Goal: Contribute content: Contribute content

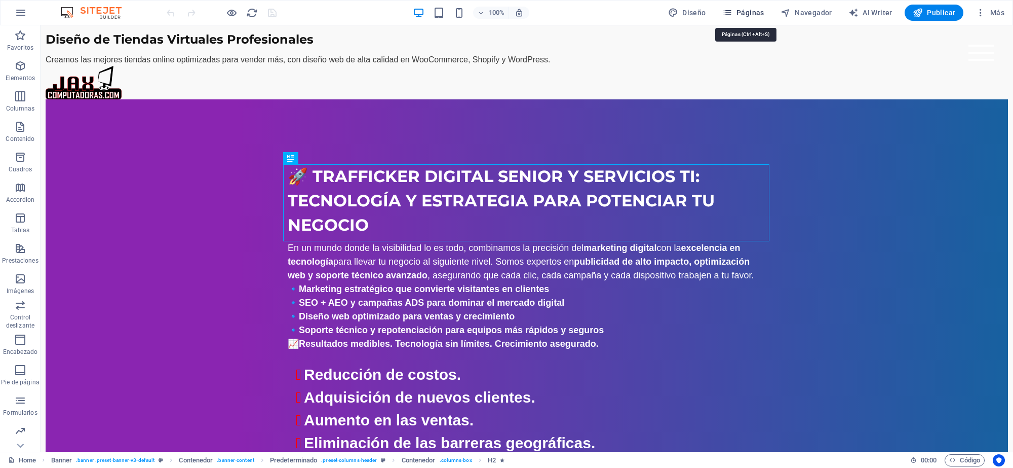
click at [732, 11] on icon "button" at bounding box center [727, 13] width 10 height 10
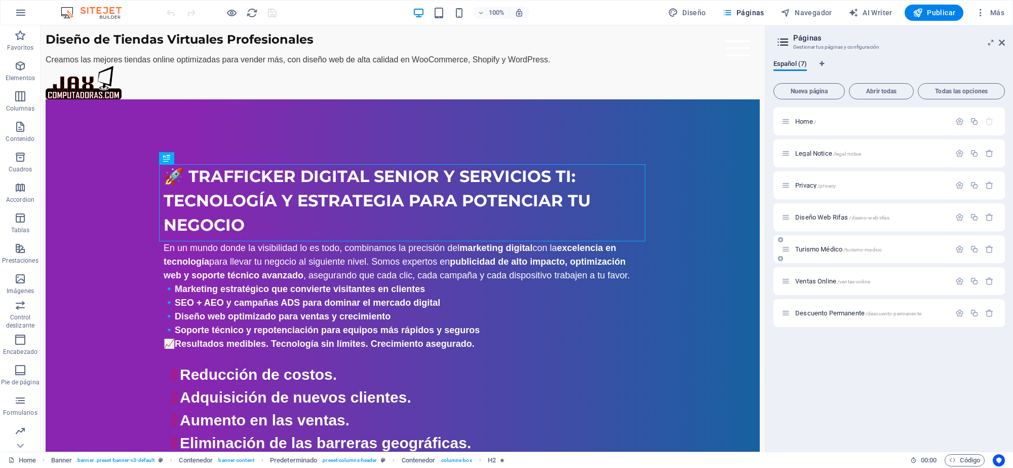
click at [821, 246] on span "Turismo Médico /turismo-medico" at bounding box center [838, 249] width 87 height 8
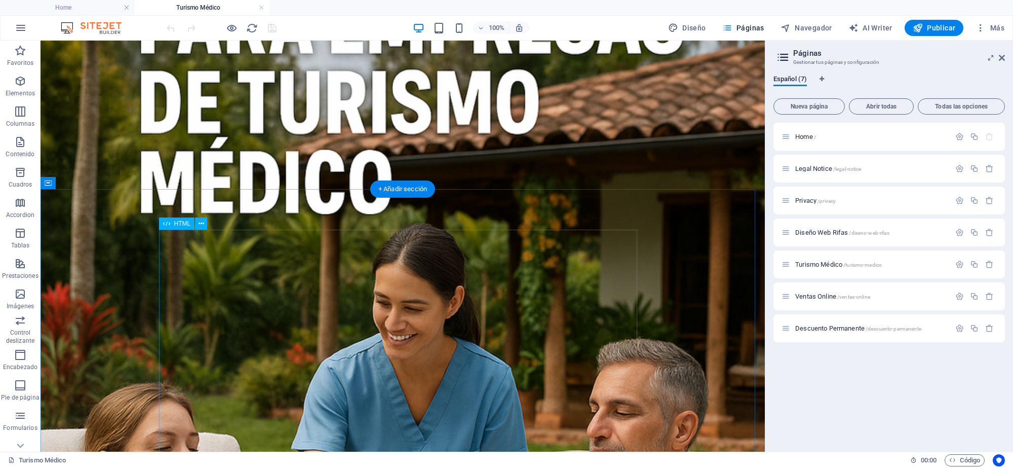
scroll to position [443, 0]
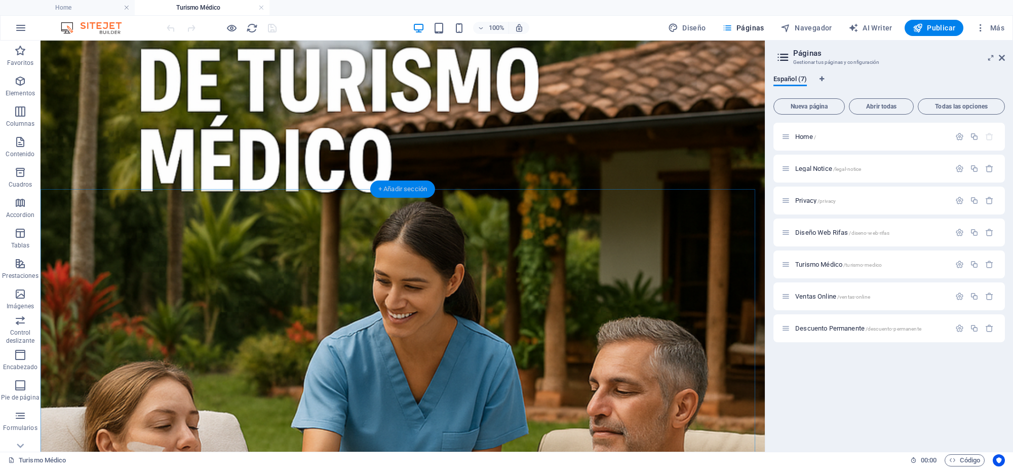
click at [401, 190] on div "+ Añadir sección" at bounding box center [402, 188] width 65 height 17
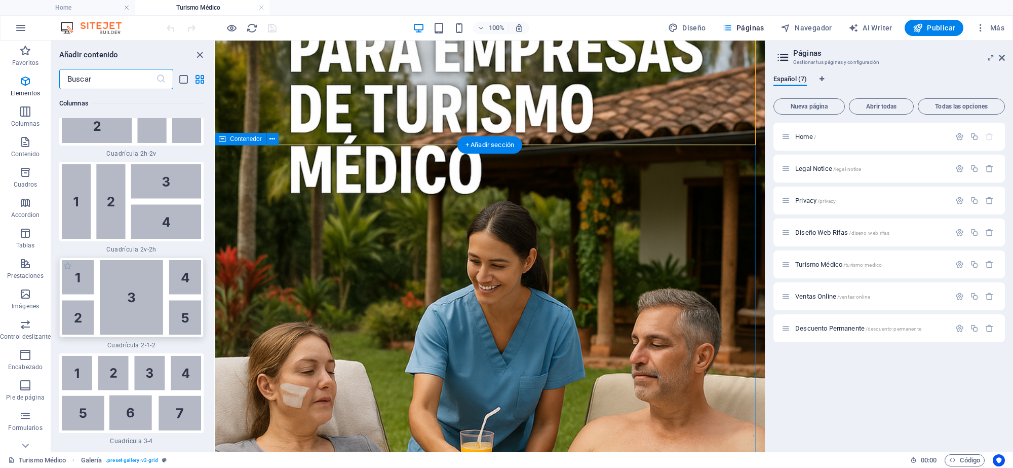
scroll to position [3154, 0]
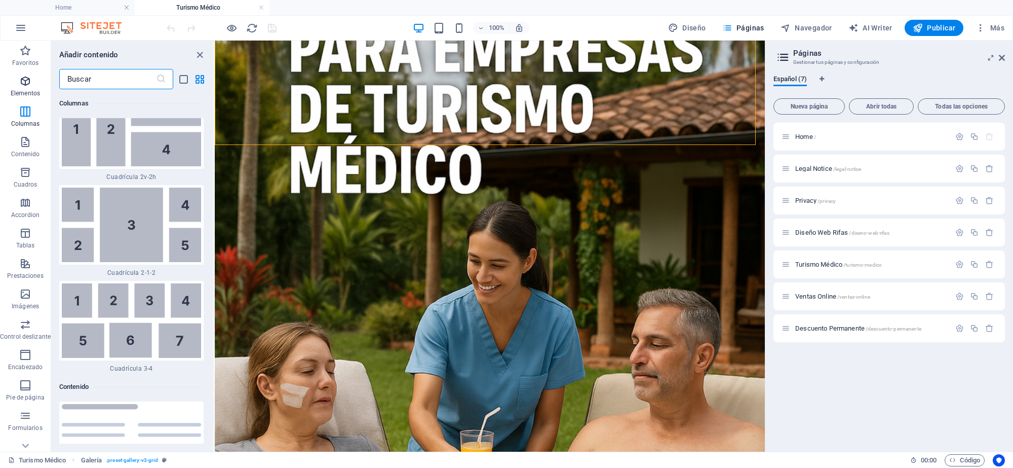
click at [25, 87] on icon "button" at bounding box center [25, 81] width 12 height 12
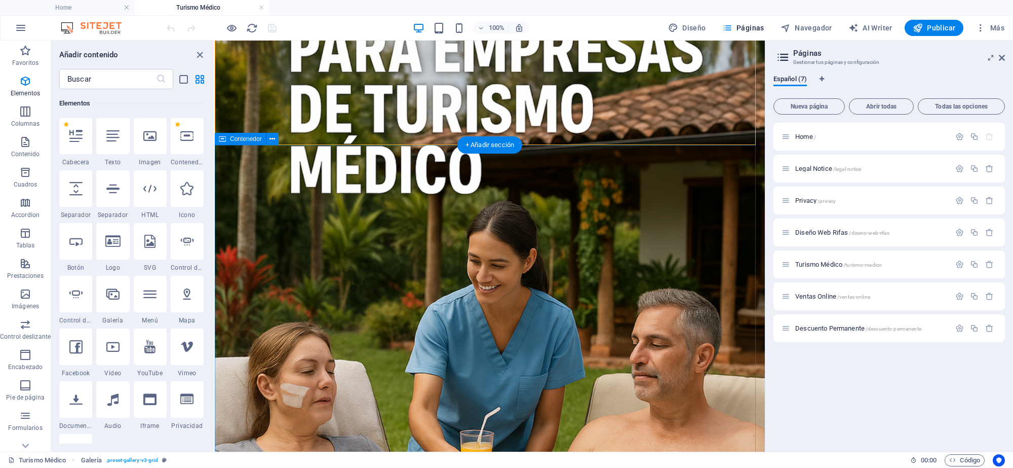
scroll to position [191, 0]
click at [148, 196] on div at bounding box center [150, 189] width 33 height 36
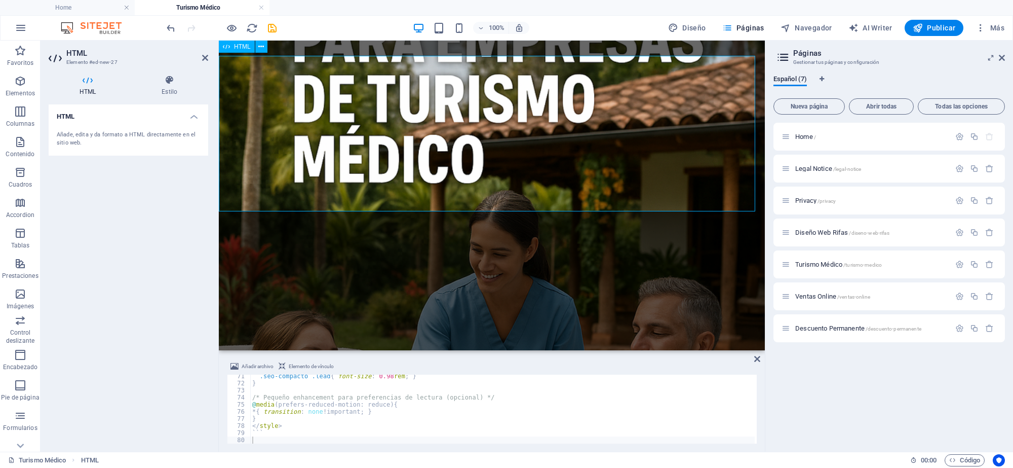
scroll to position [227, 0]
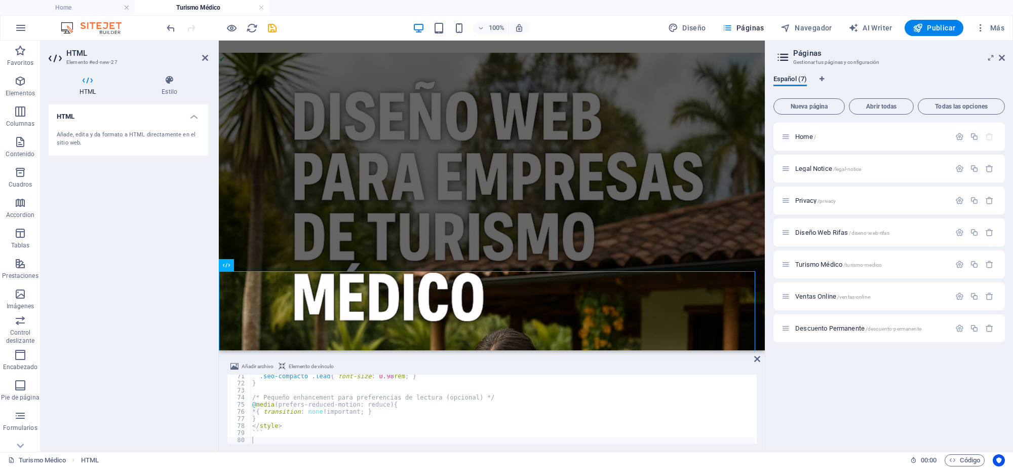
drag, startPoint x: 283, startPoint y: 427, endPoint x: 316, endPoint y: 434, distance: 33.6
click at [285, 428] on div ".seo-compacto .lead { font-size : 0.98 rem ; } } /* Pequeño enhancement para pr…" at bounding box center [502, 413] width 505 height 83
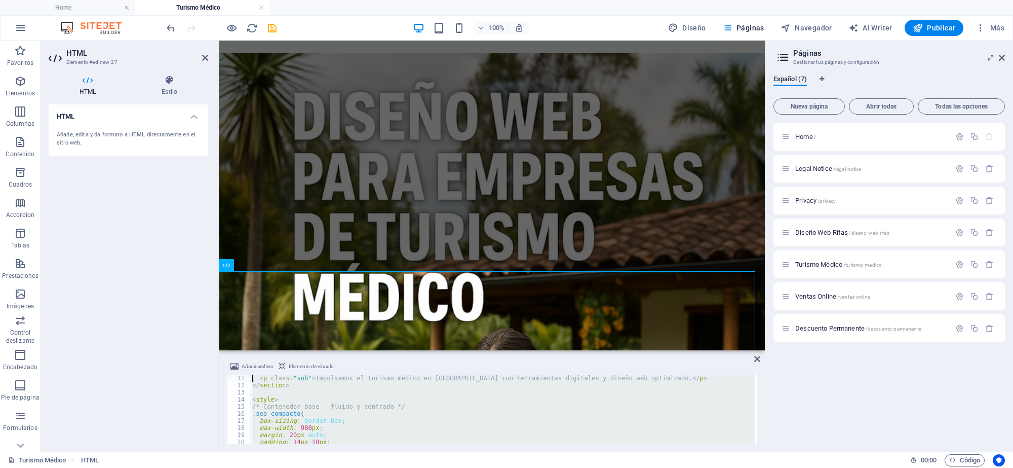
scroll to position [0, 0]
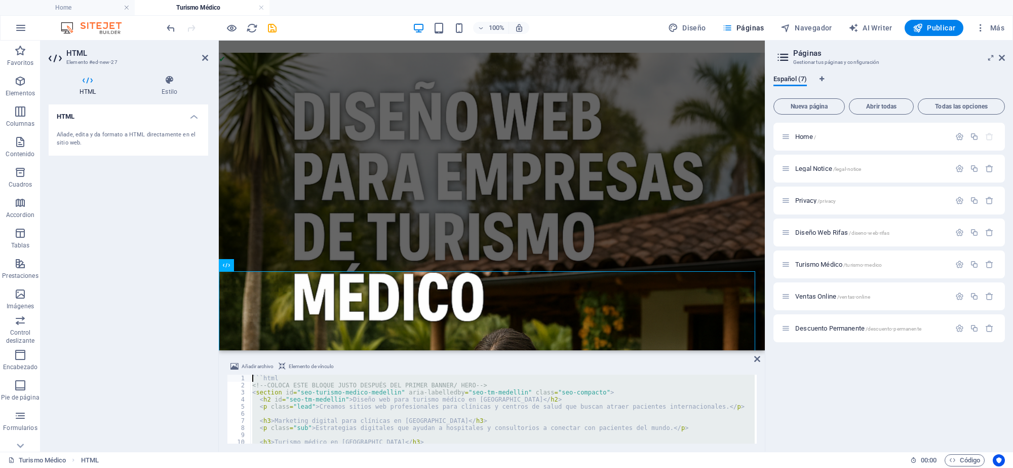
drag, startPoint x: 302, startPoint y: 432, endPoint x: 222, endPoint y: 351, distance: 113.5
click at [222, 351] on aside "Añadir archivo Elemento de vínculo </style> 1 2 3 4 5 6 7 8 9 10 11 ```html <!-…" at bounding box center [492, 400] width 546 height 101
type textarea "```html <!-- COLOCA ESTE BLOQUE JUSTO DESPUÉS DEL PRIMER BANNER/ HERO -->"
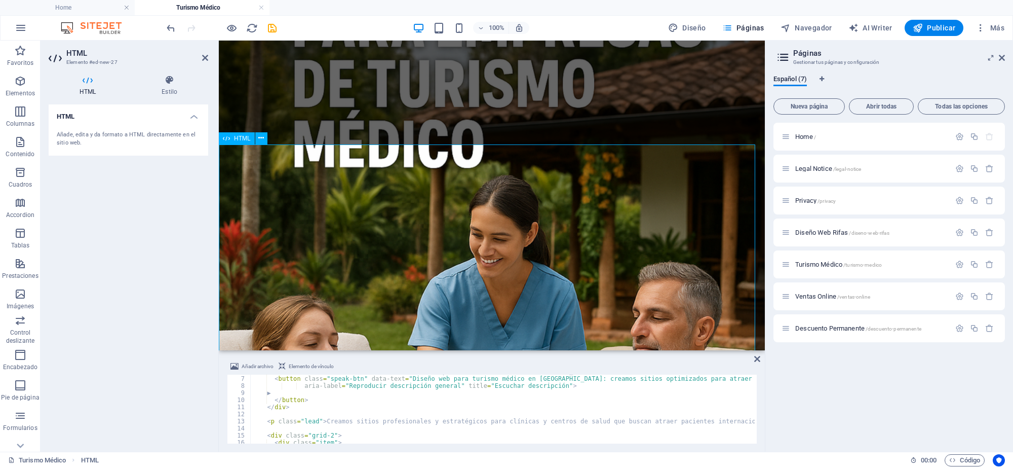
scroll to position [354, 0]
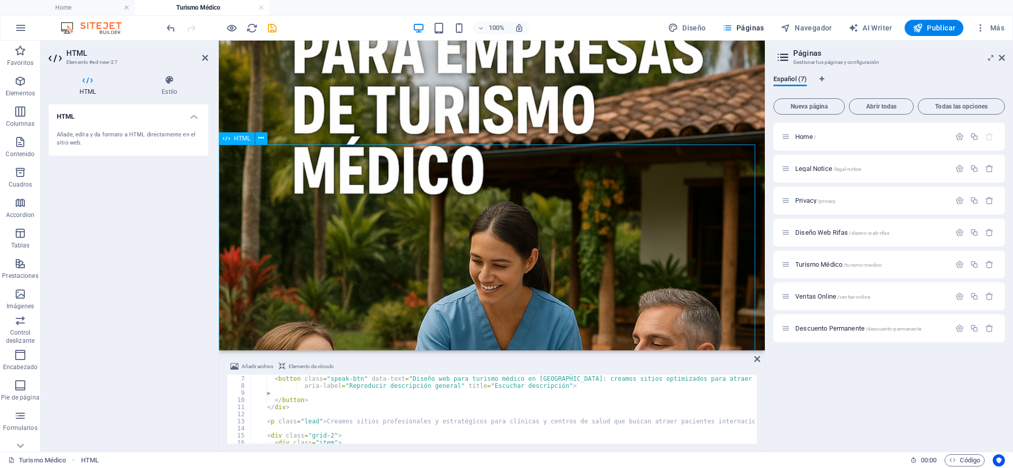
drag, startPoint x: 266, startPoint y: 298, endPoint x: 262, endPoint y: 311, distance: 13.2
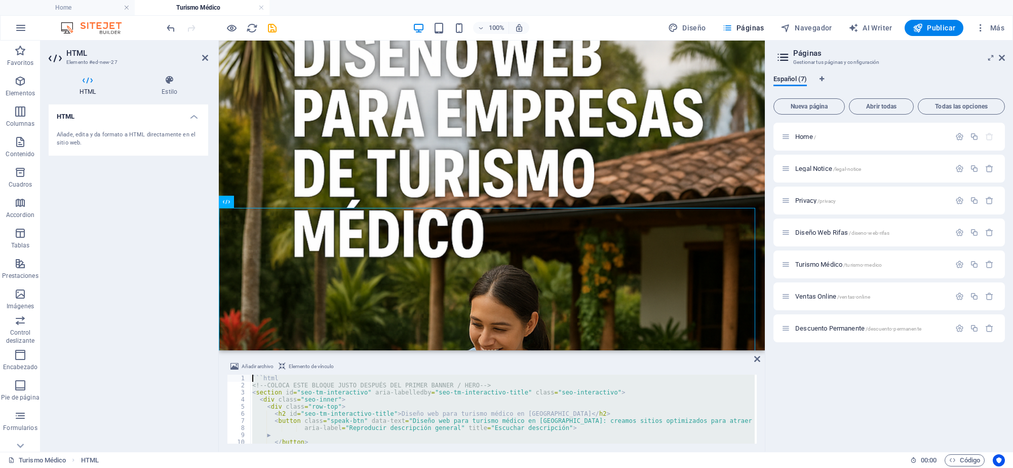
scroll to position [0, 0]
drag, startPoint x: 308, startPoint y: 426, endPoint x: 175, endPoint y: 343, distance: 156.7
click at [175, 343] on div "HTML Elemento #ed-new-27 HTML Estilo HTML Añade, edita y da formato a HTML dire…" at bounding box center [403, 246] width 724 height 411
type textarea "```html <!-- COLOCA ESTE BLOQUE JUSTO DESPUÉS DEL PRIMER BANNER / HERO -->"
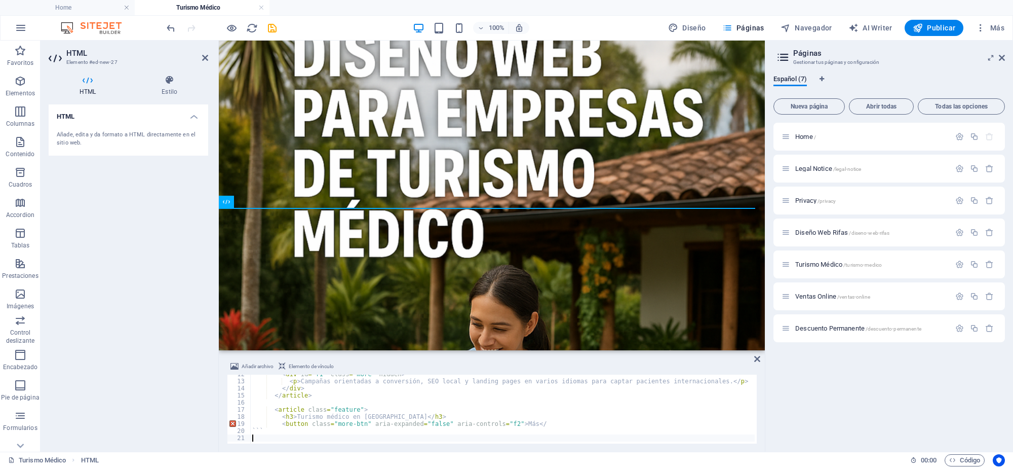
scroll to position [82, 0]
click at [648, 426] on div "< div id = "f1" class = "more" hidden > < p > Campañas orientadas a conversión,…" at bounding box center [516, 410] width 533 height 81
type textarea "<button class="more-btn" aria-expanded="false" aria-controls="f2">Más</"
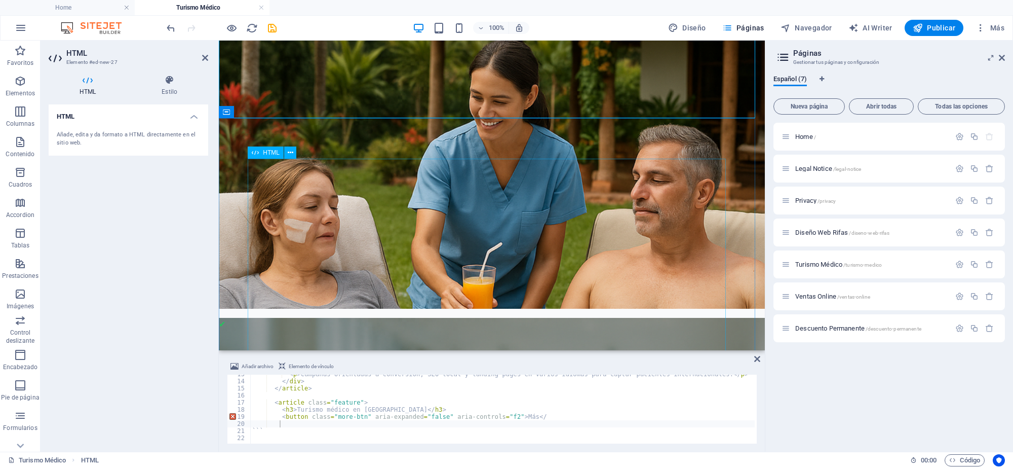
scroll to position [443, 0]
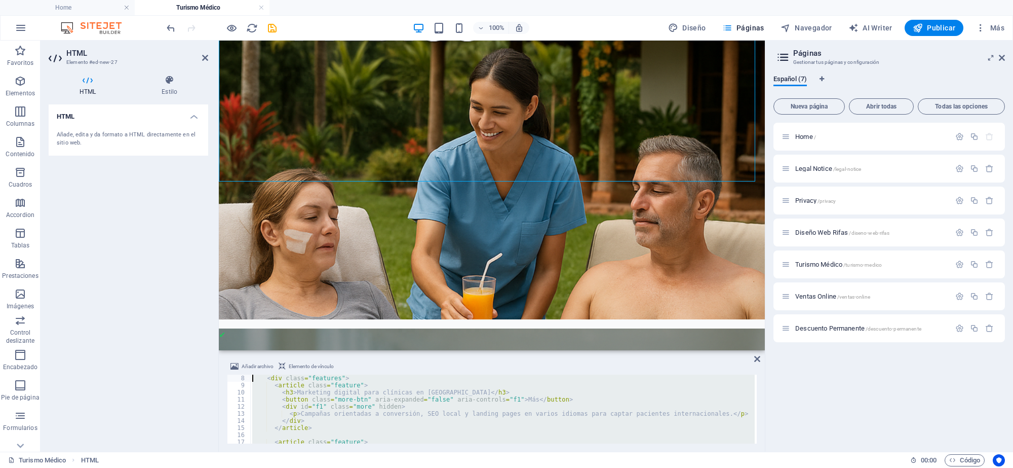
scroll to position [0, 0]
drag, startPoint x: 380, startPoint y: 431, endPoint x: 225, endPoint y: 357, distance: 171.5
click at [225, 357] on div "Añadir archivo Elemento de vínculo ``` 1 2 3 4 5 6 7 8 9 10 11 12 ```html <!-- …" at bounding box center [492, 401] width 546 height 99
type textarea "```html <!-- Pegar justo después del primer banner/hero -->"
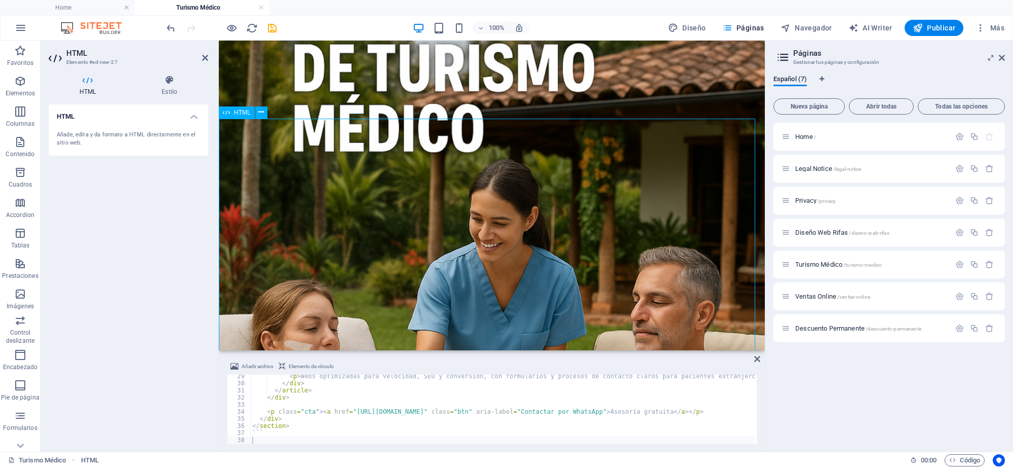
scroll to position [380, 0]
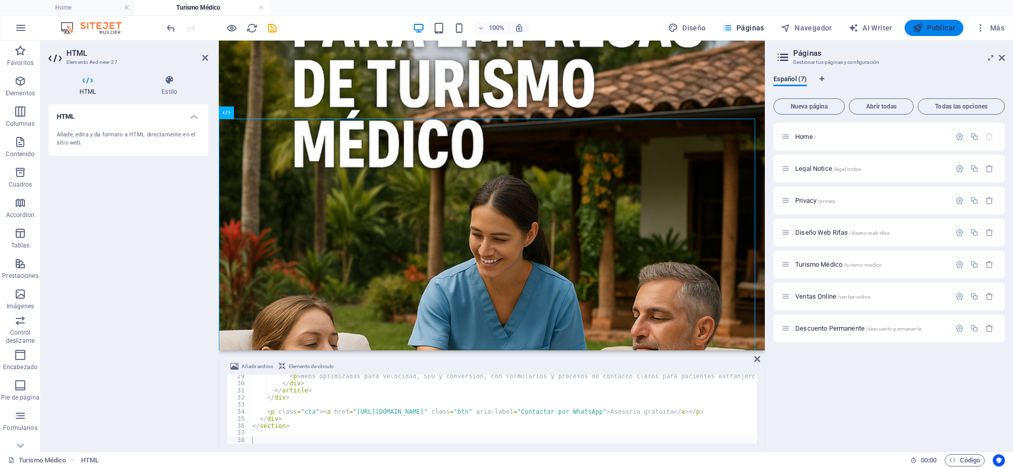
click at [941, 24] on span "Publicar" at bounding box center [934, 28] width 43 height 10
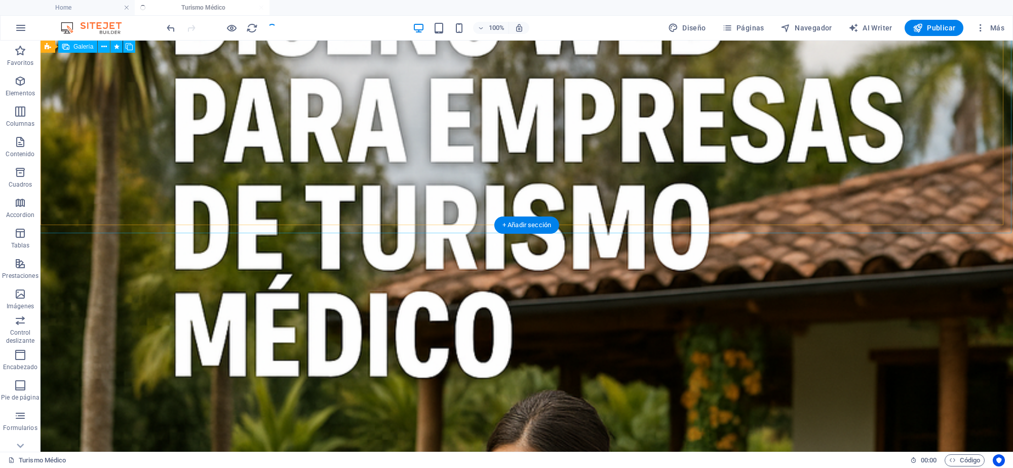
scroll to position [593, 0]
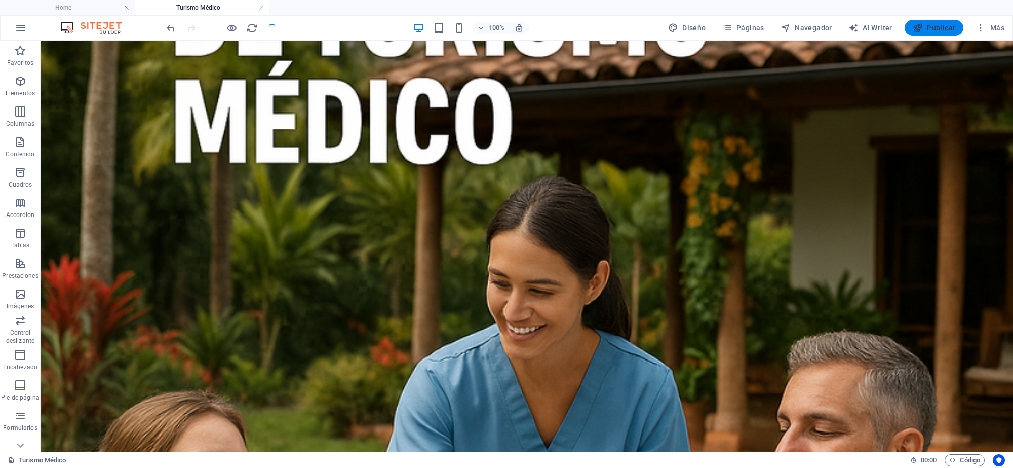
click at [936, 30] on span "Publicar" at bounding box center [934, 28] width 43 height 10
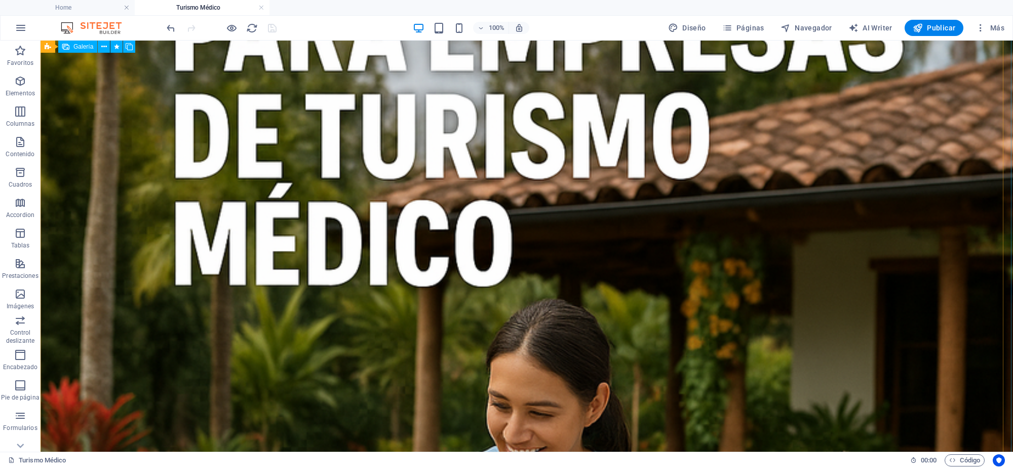
scroll to position [340, 0]
